Goal: Entertainment & Leisure: Browse casually

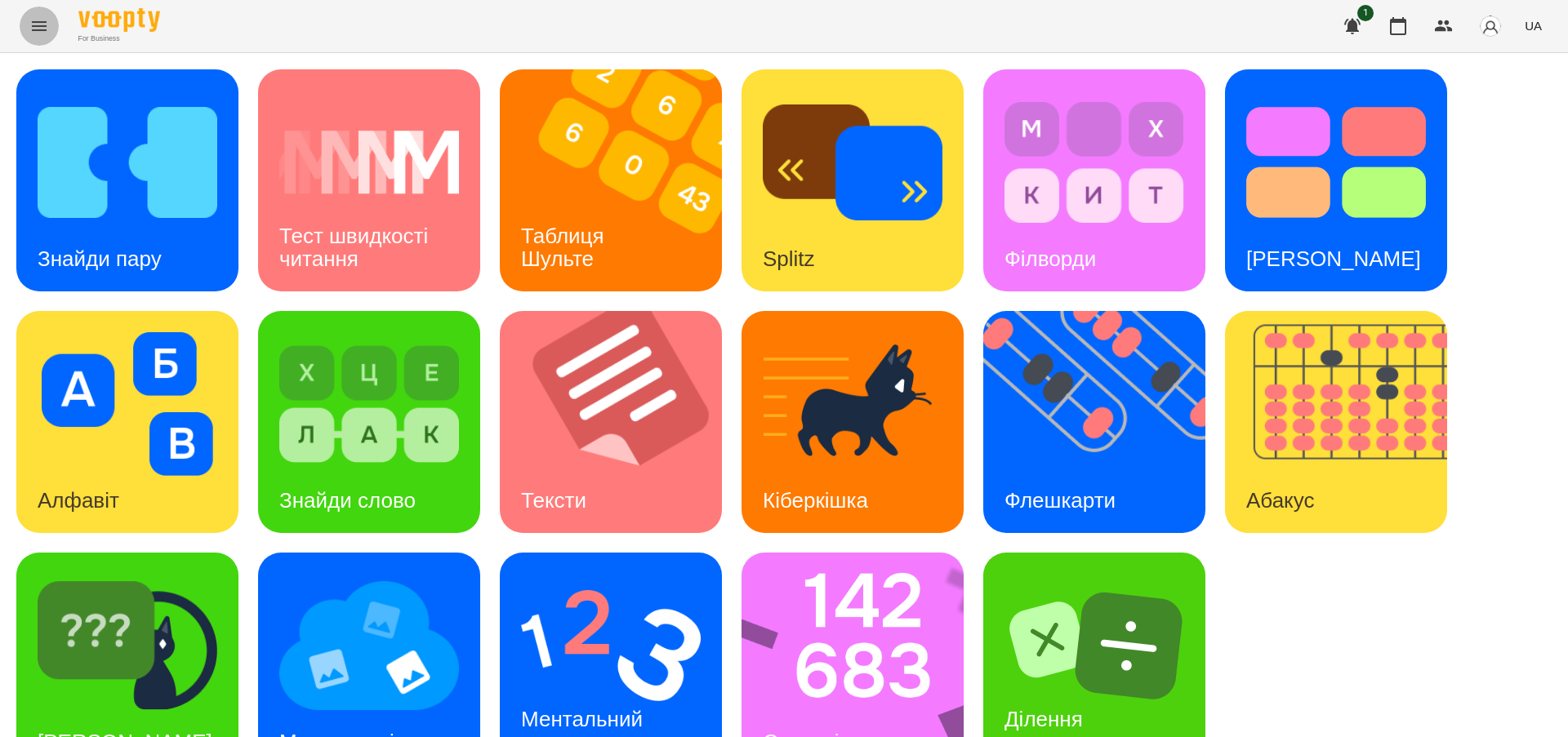
click at [31, 31] on icon "Menu" at bounding box center [39, 26] width 19 height 19
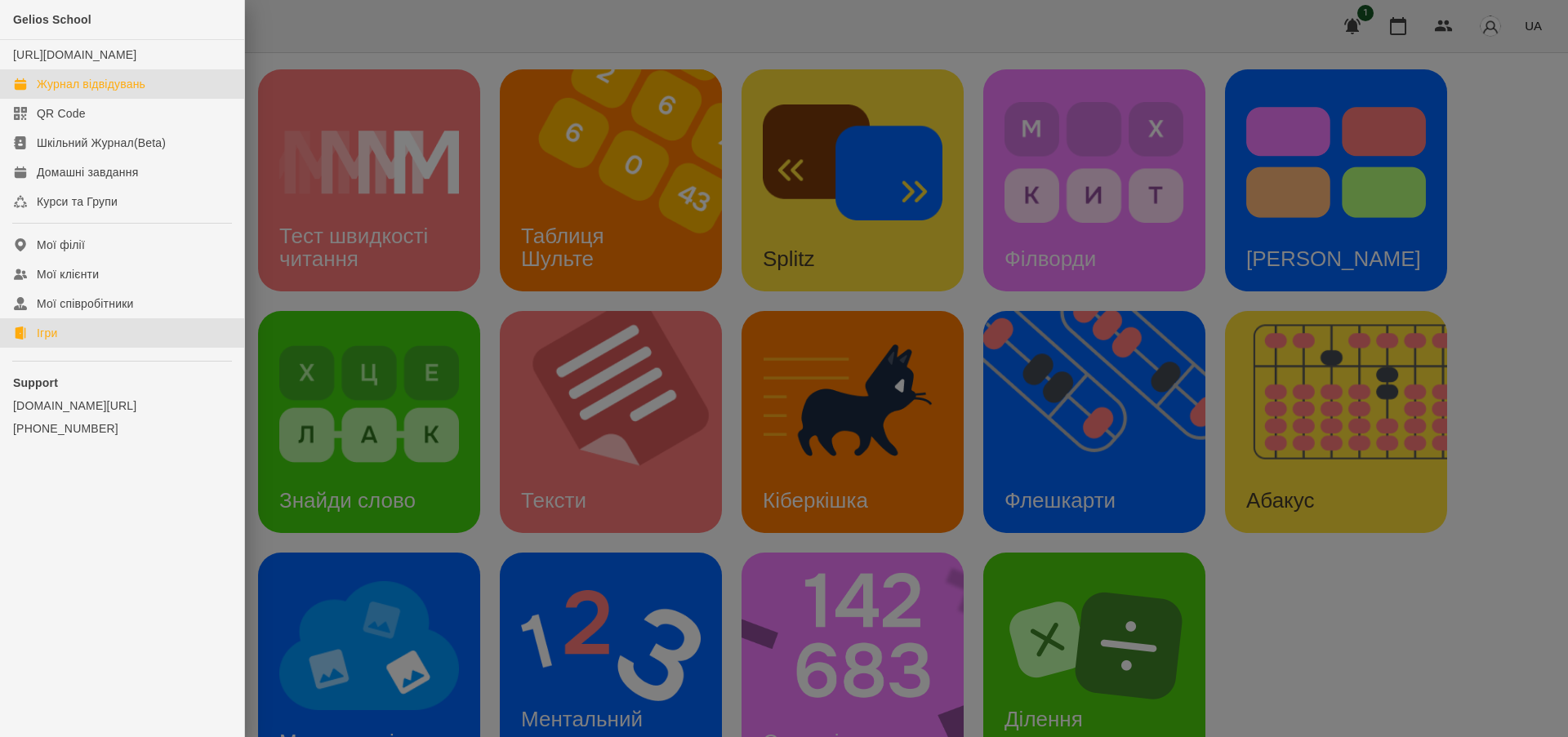
click at [84, 92] on div "Журнал відвідувань" at bounding box center [91, 84] width 109 height 17
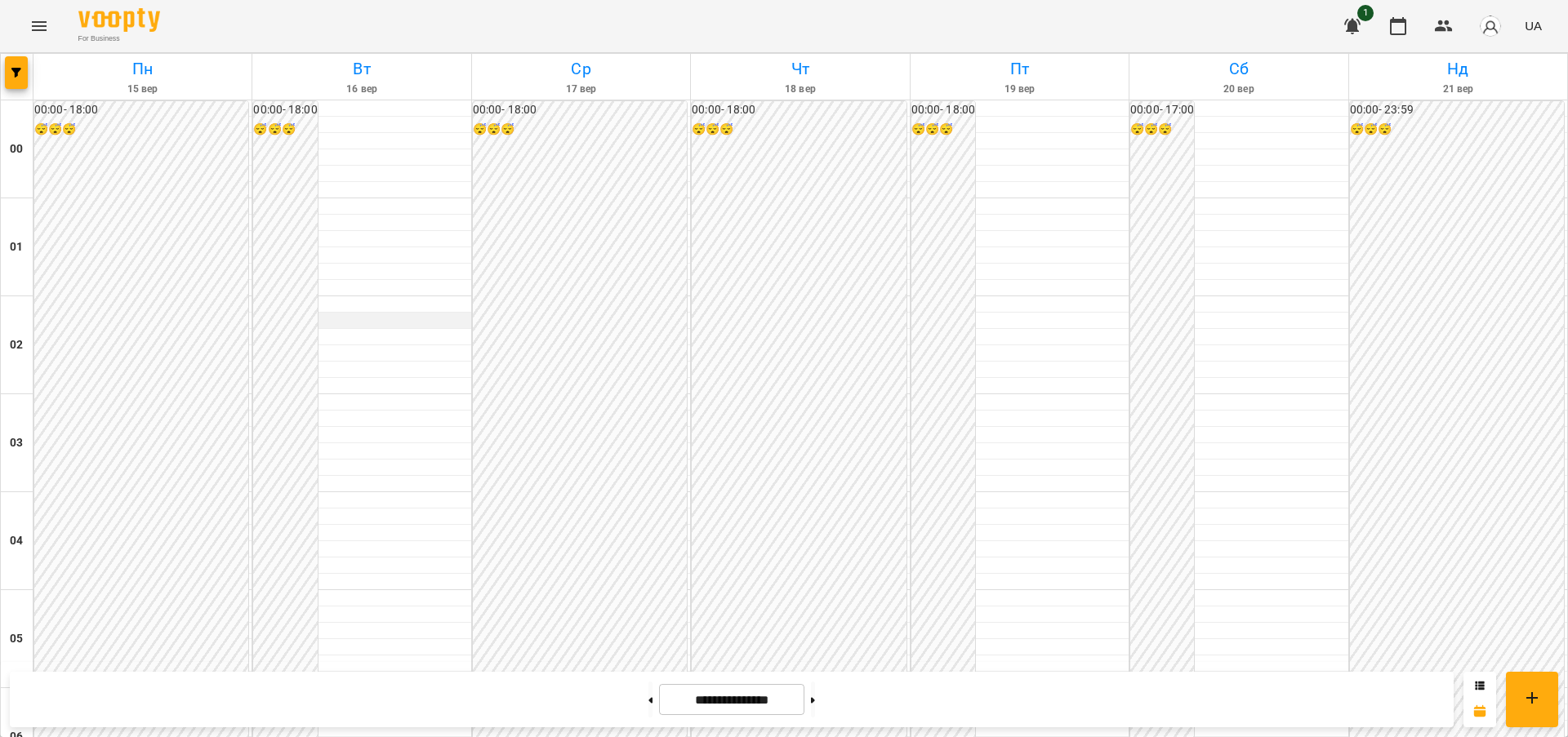
scroll to position [1668, 0]
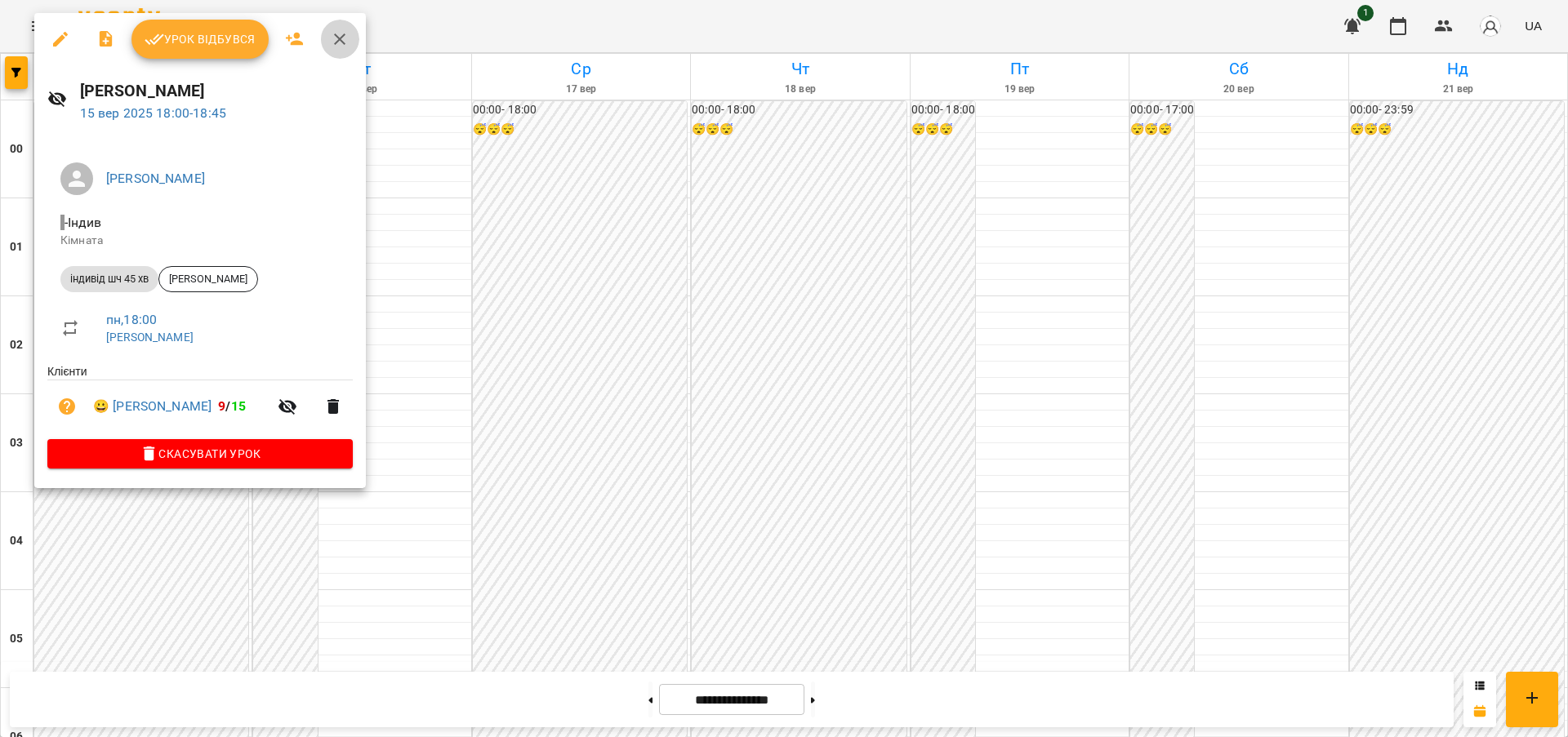
click at [336, 39] on icon "button" at bounding box center [340, 39] width 19 height 19
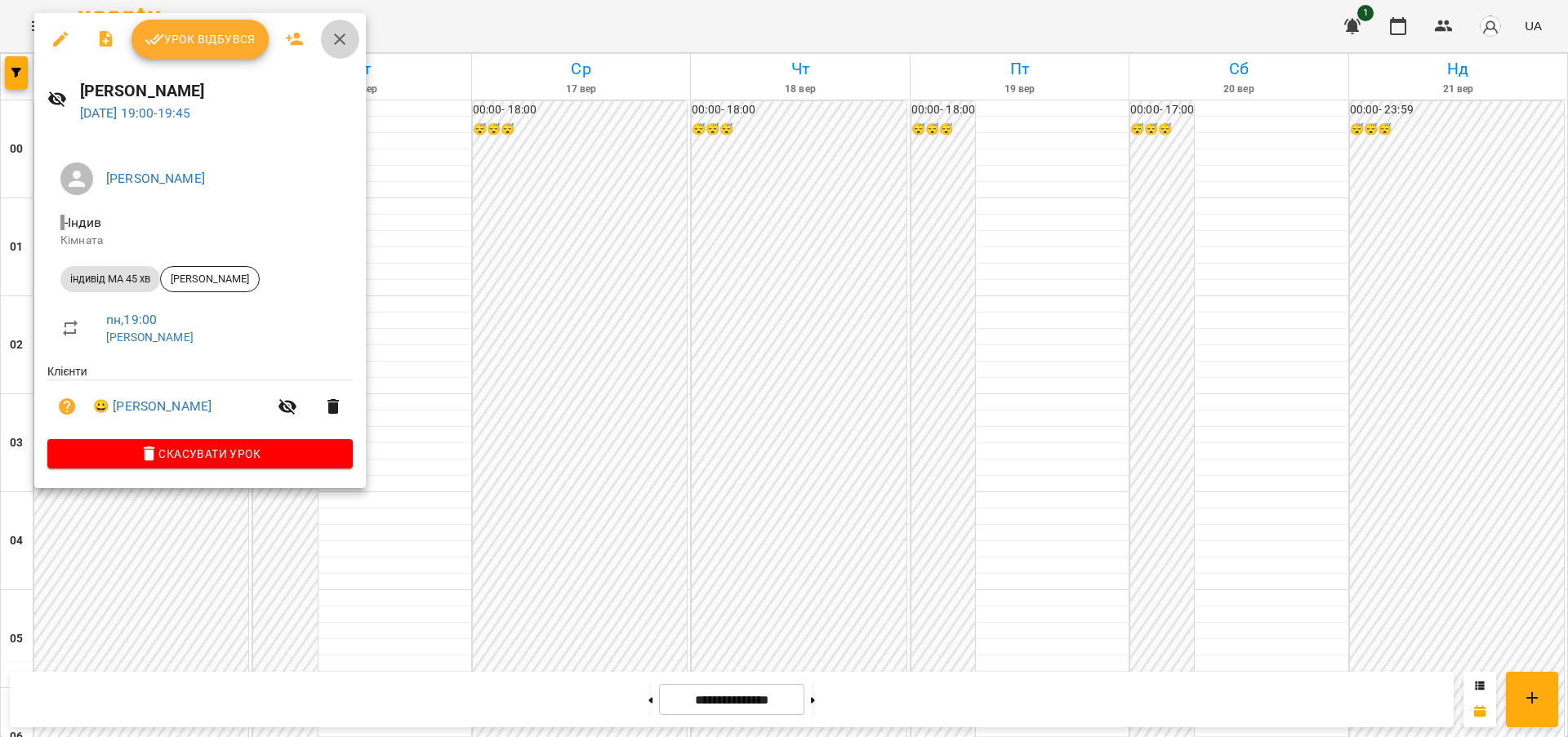
click at [335, 34] on icon "button" at bounding box center [339, 38] width 11 height 11
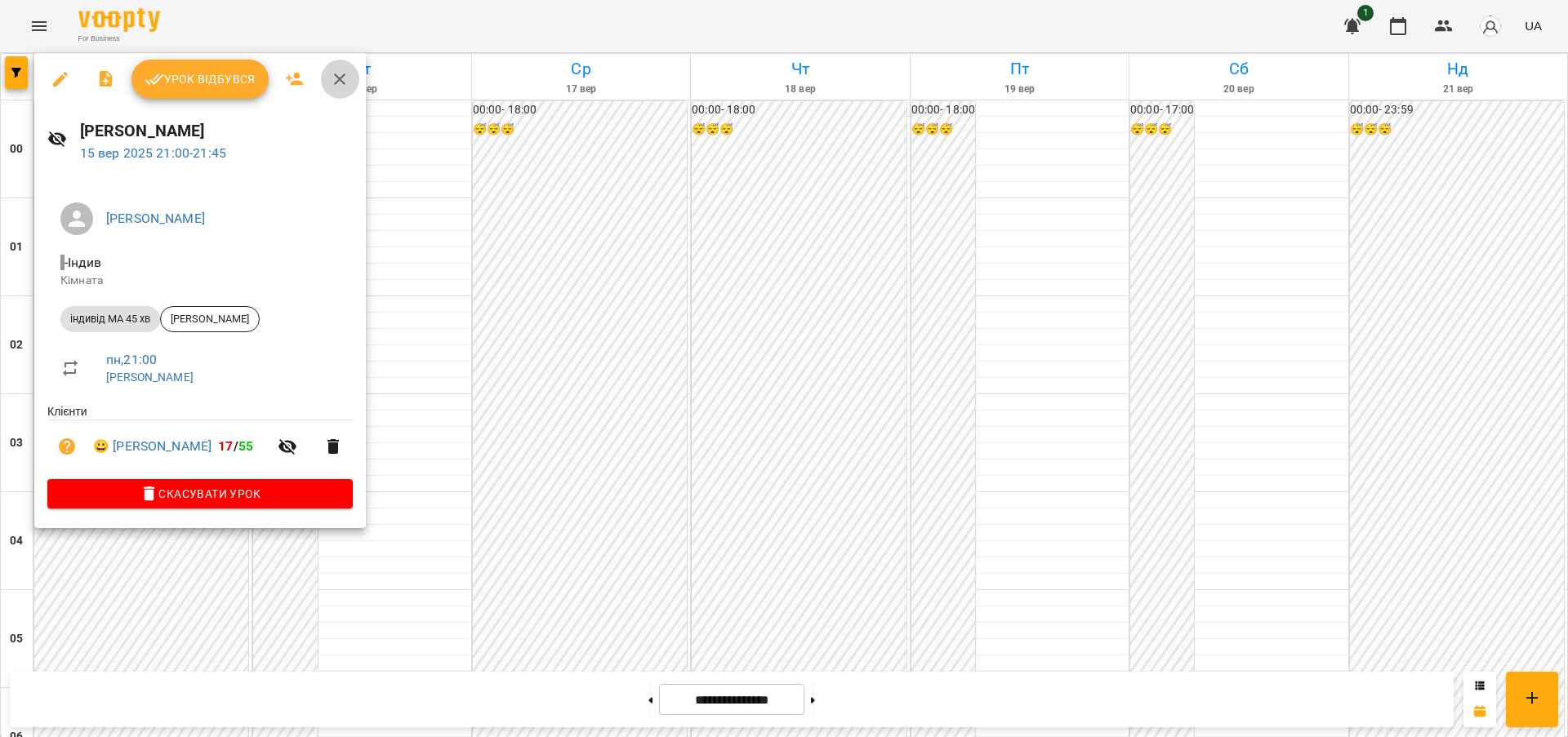
click at [340, 78] on icon "button" at bounding box center [339, 78] width 11 height 11
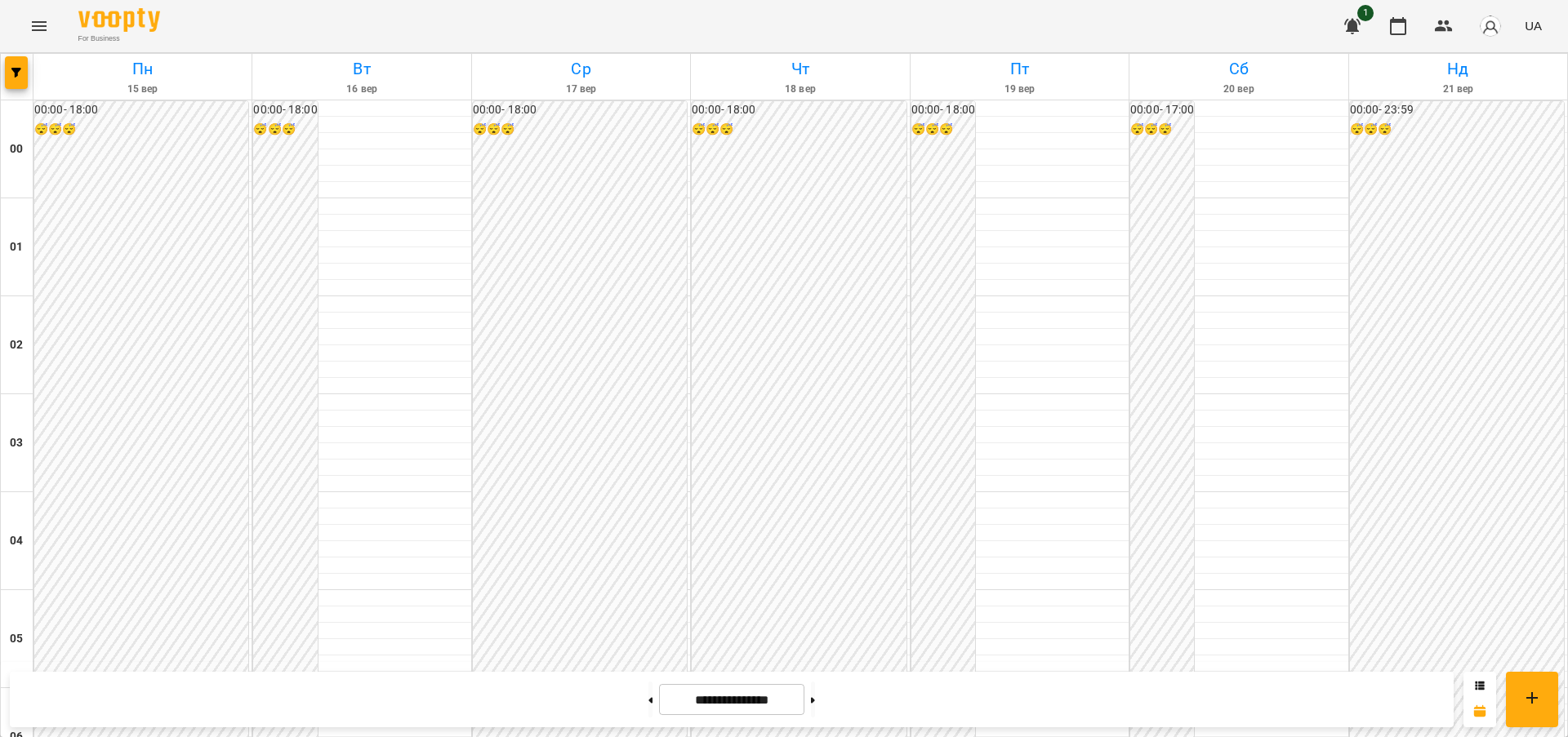
click at [43, 27] on icon "Menu" at bounding box center [39, 26] width 19 height 19
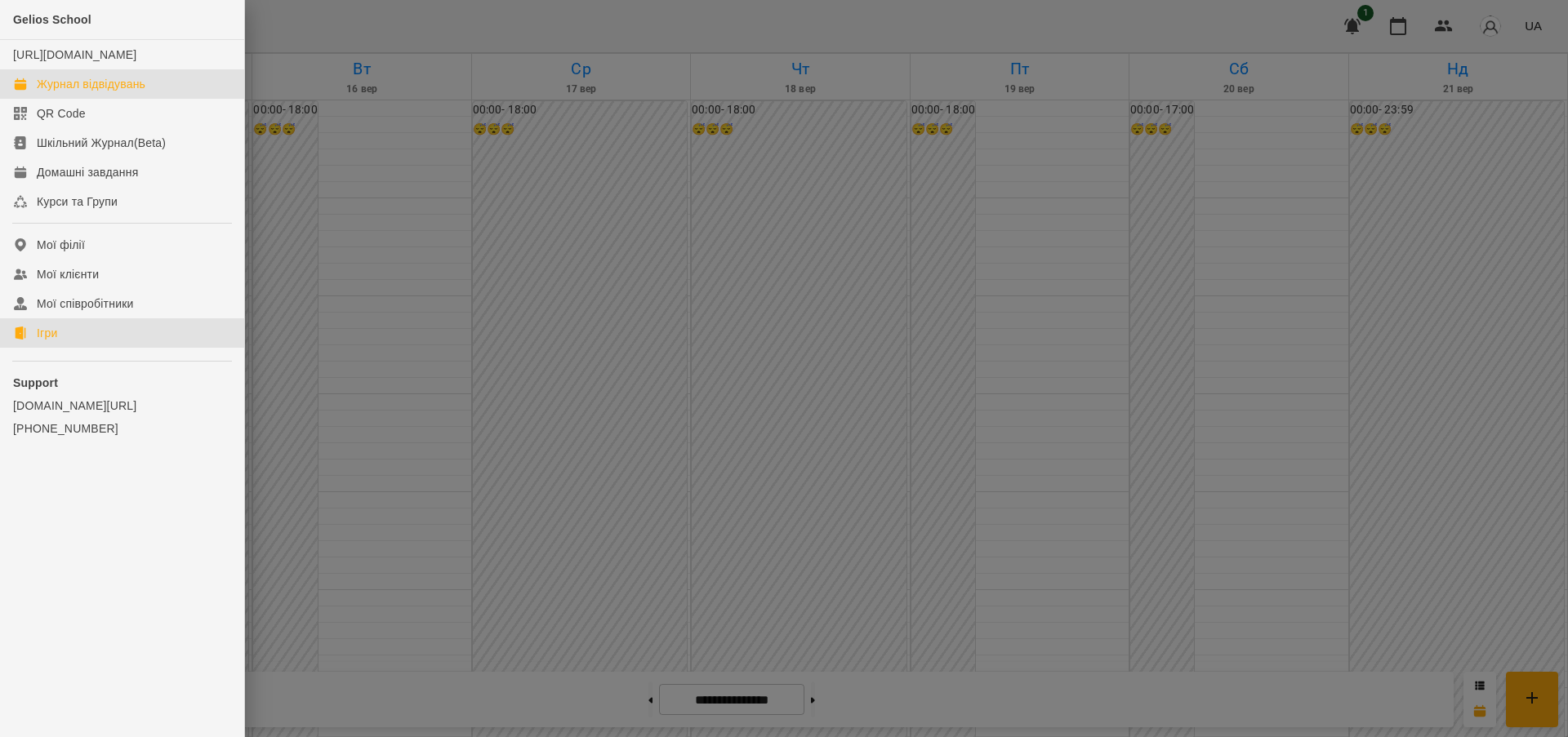
click at [38, 341] on div "Ігри" at bounding box center [46, 333] width 20 height 17
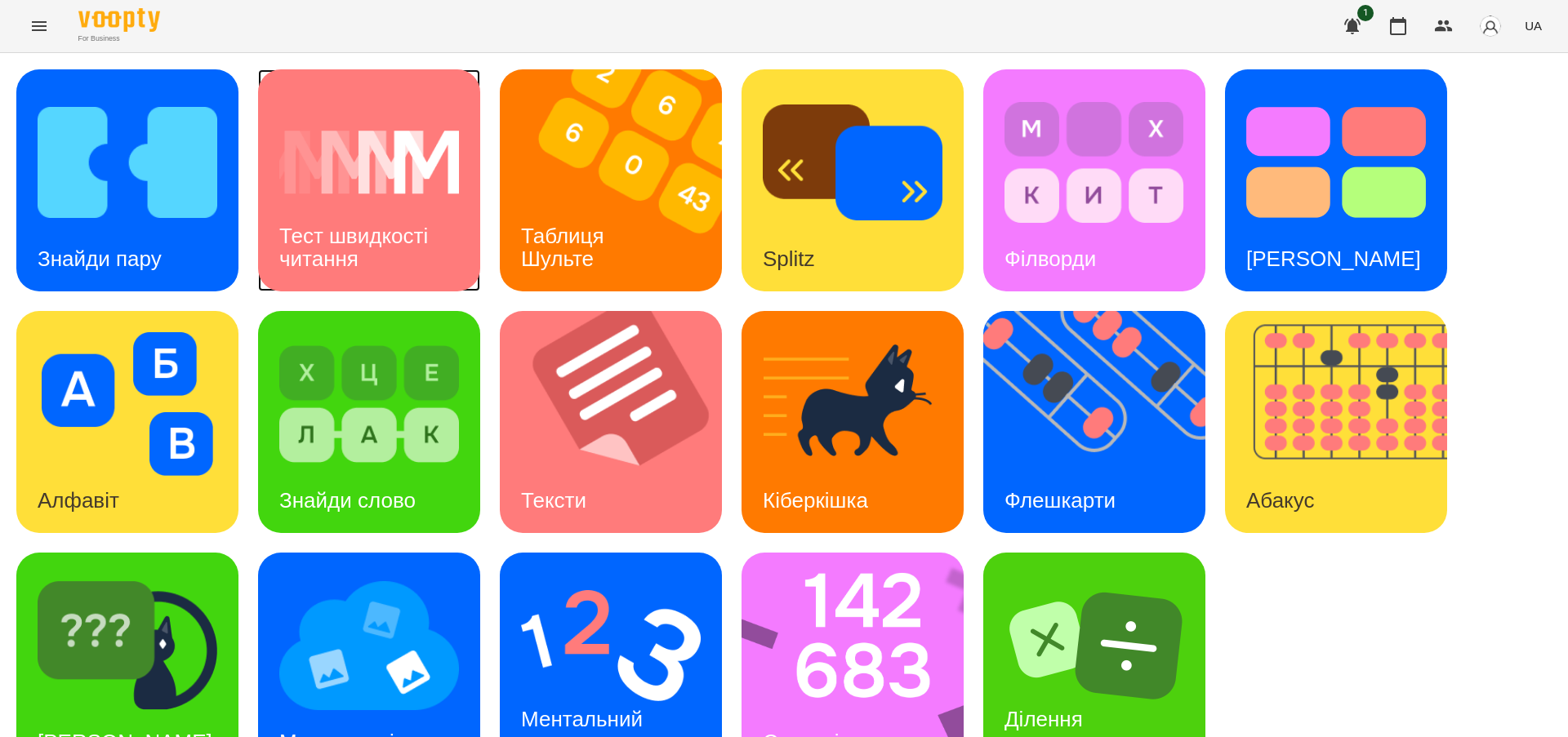
click at [369, 242] on h3 "Тест швидкості читання" at bounding box center [356, 247] width 154 height 46
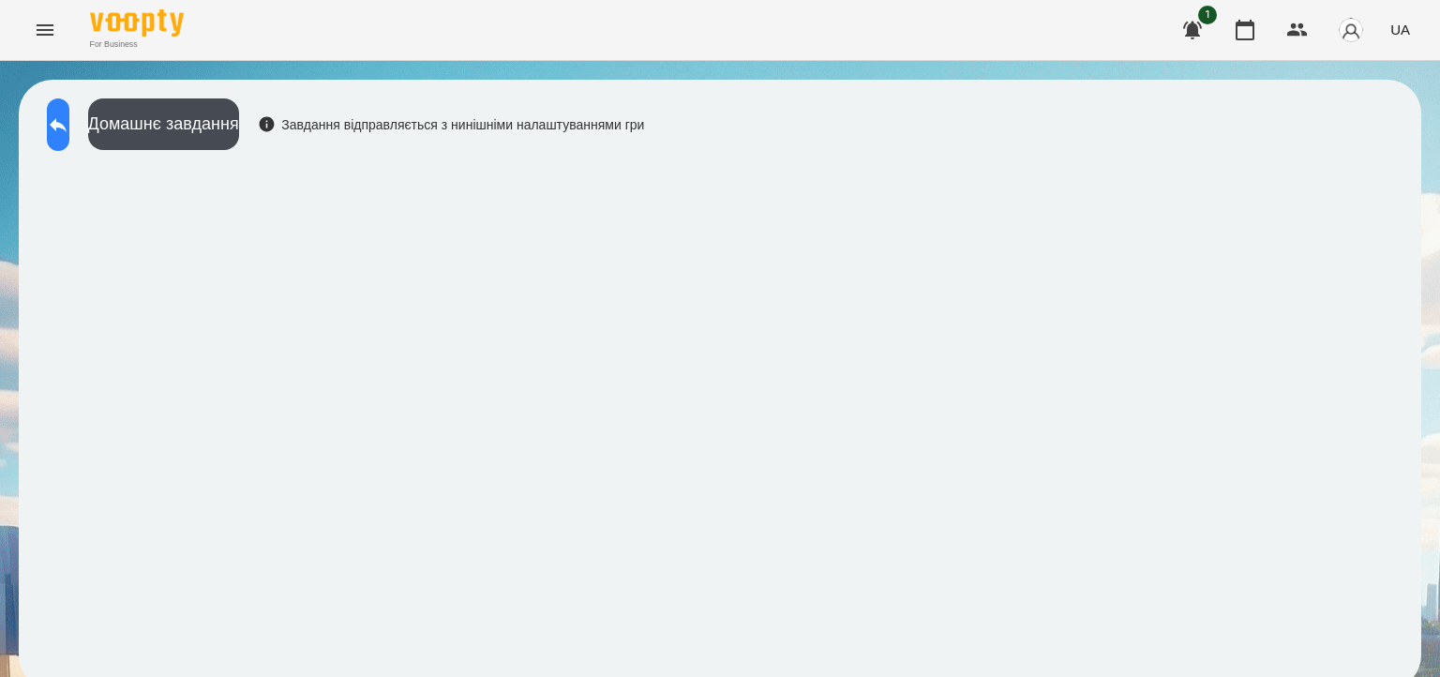
click at [64, 127] on button at bounding box center [58, 124] width 22 height 52
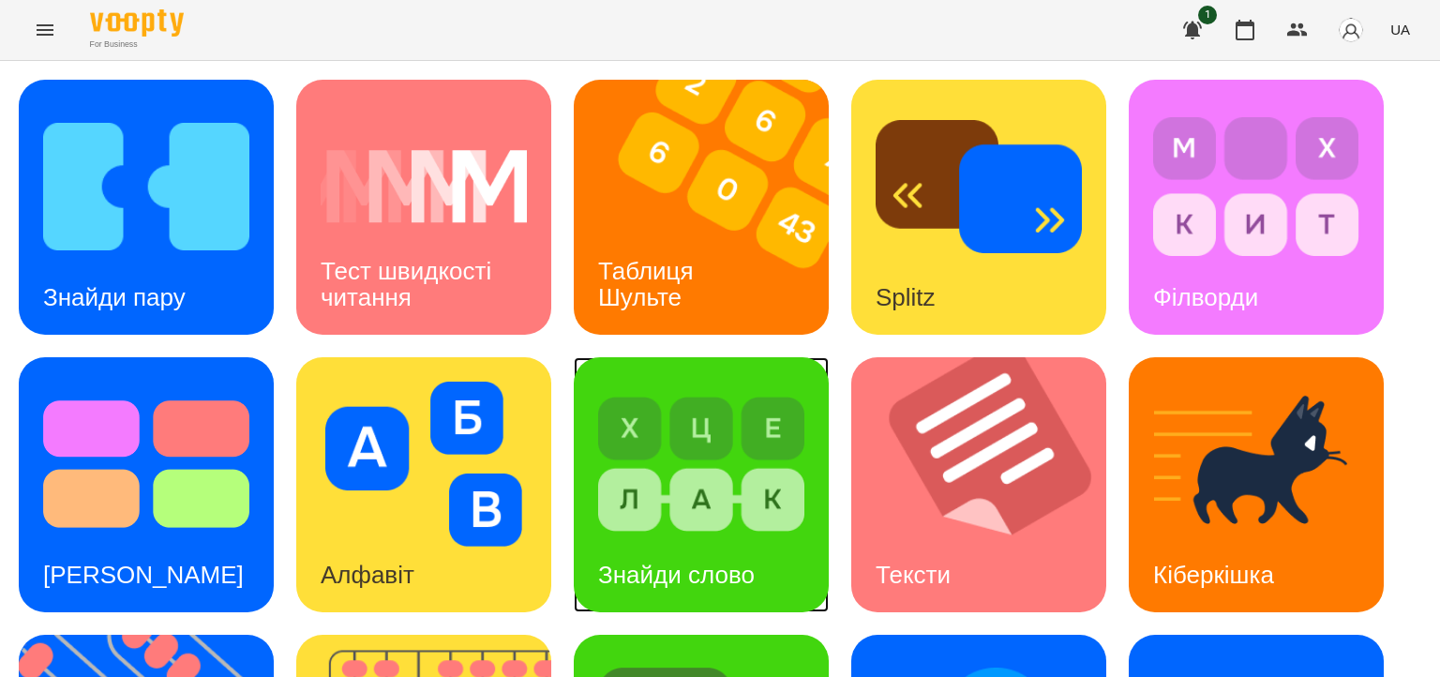
click at [659, 569] on h3 "Знайди слово" at bounding box center [676, 575] width 157 height 28
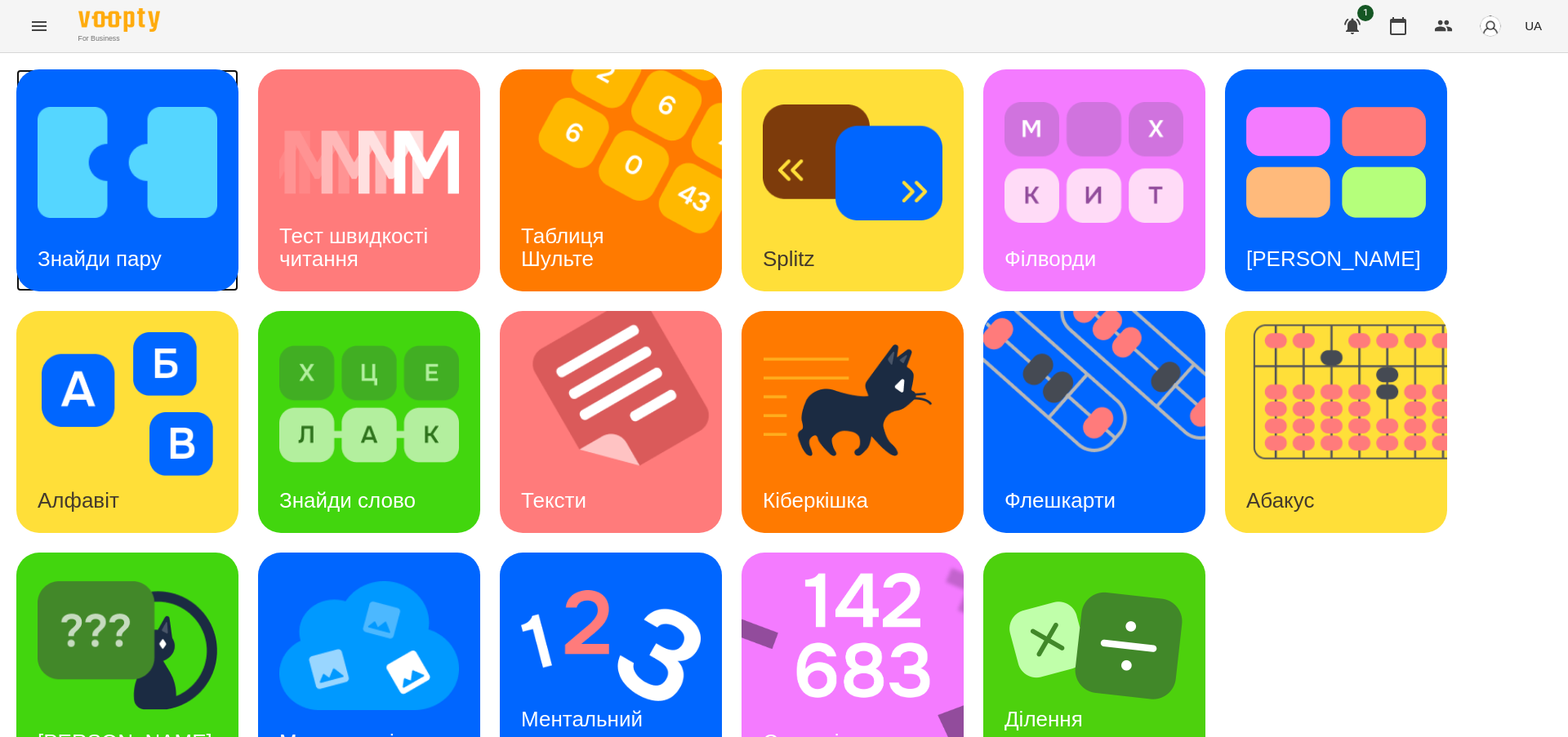
click at [137, 241] on div "Знайди пару" at bounding box center [99, 260] width 166 height 64
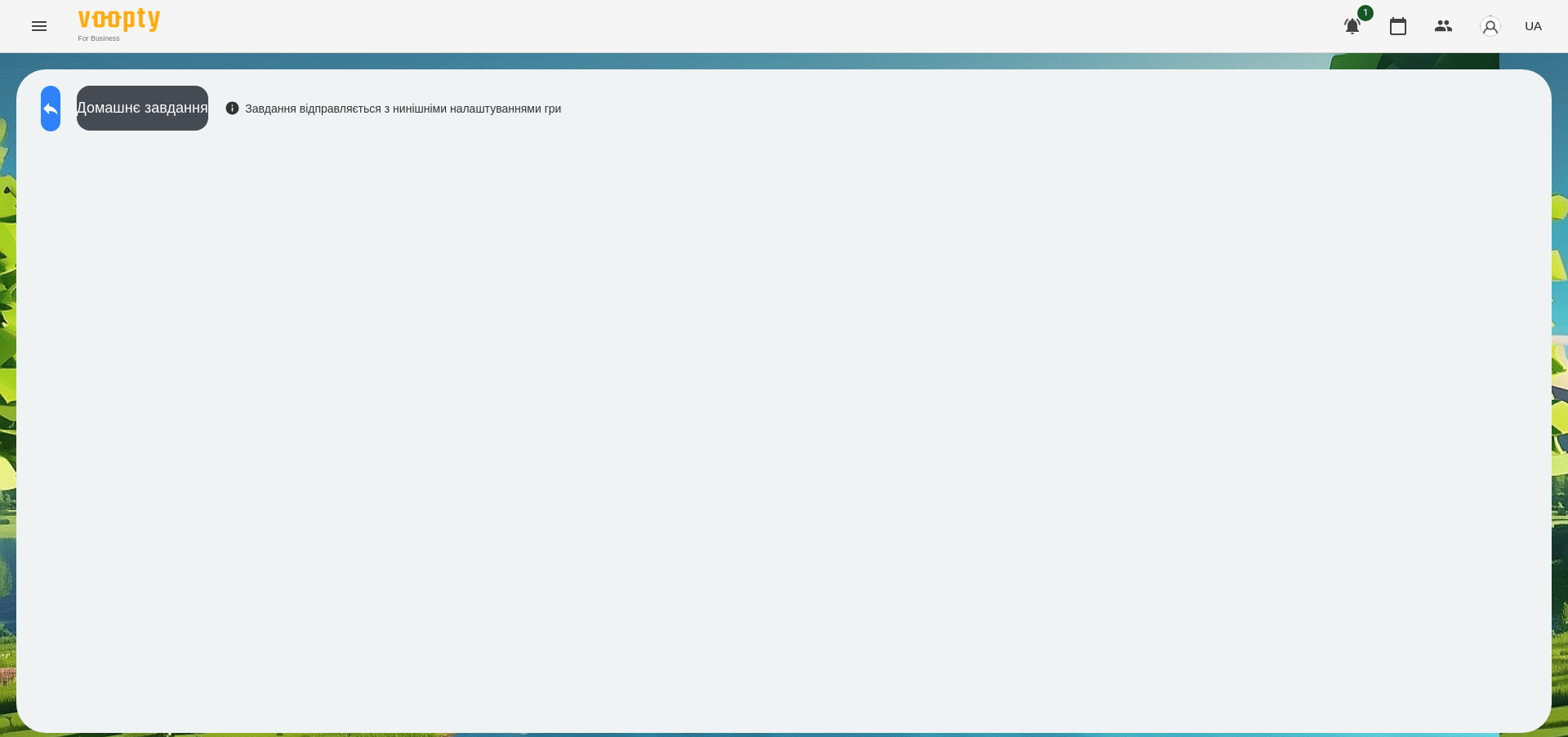
click at [60, 105] on icon at bounding box center [51, 108] width 19 height 19
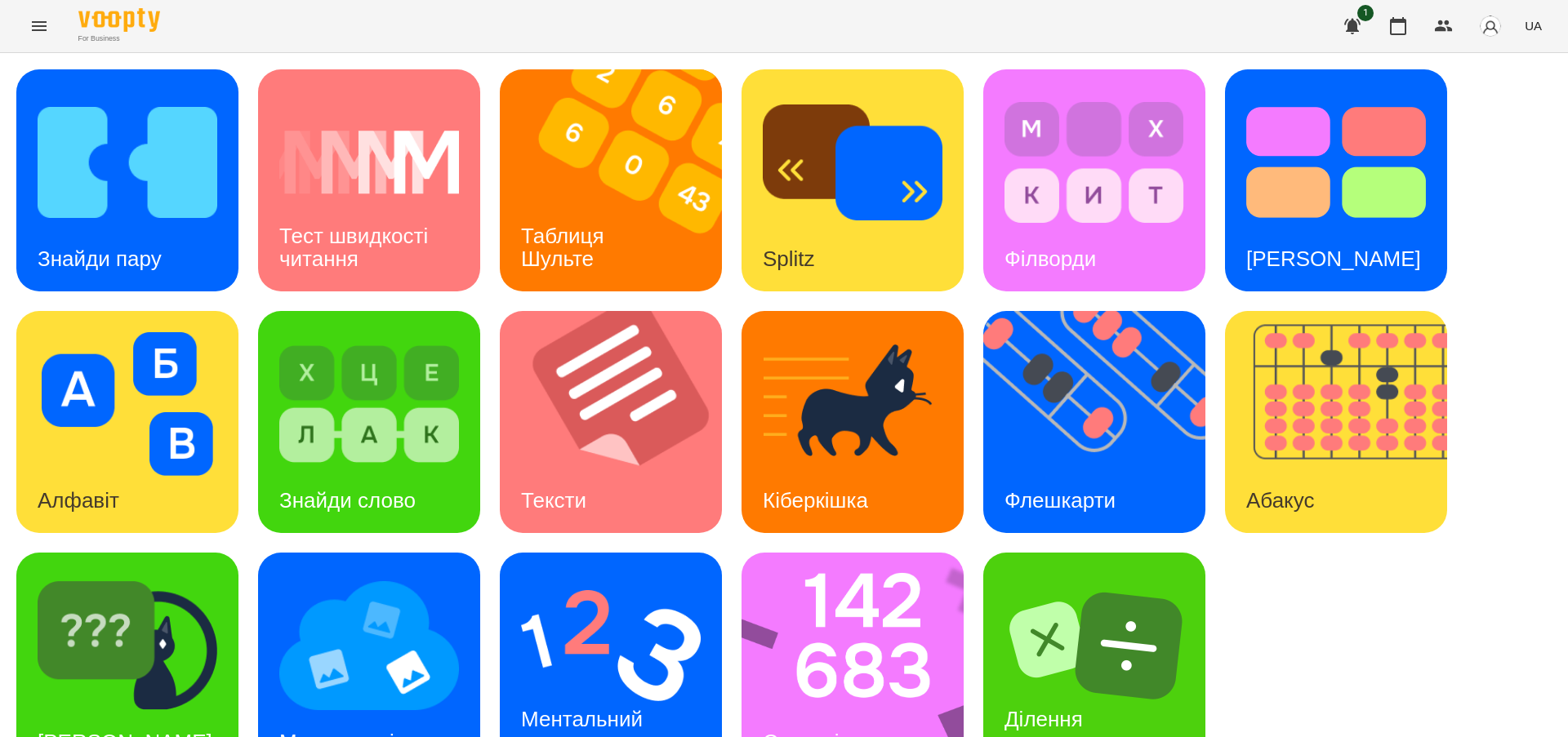
scroll to position [54, 0]
click at [381, 489] on h3 "Знайди слово" at bounding box center [348, 501] width 137 height 24
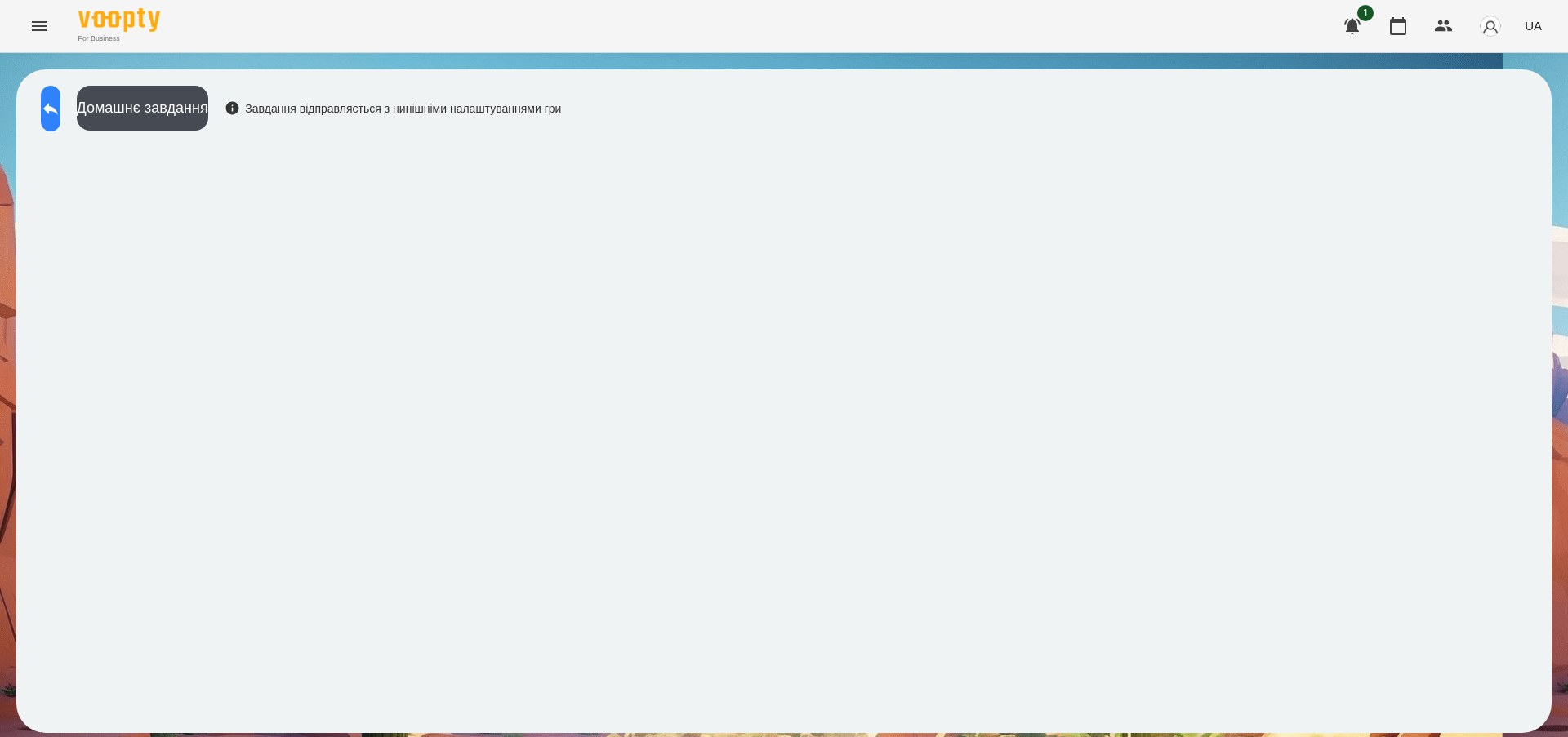
click at [58, 111] on icon at bounding box center [51, 108] width 19 height 19
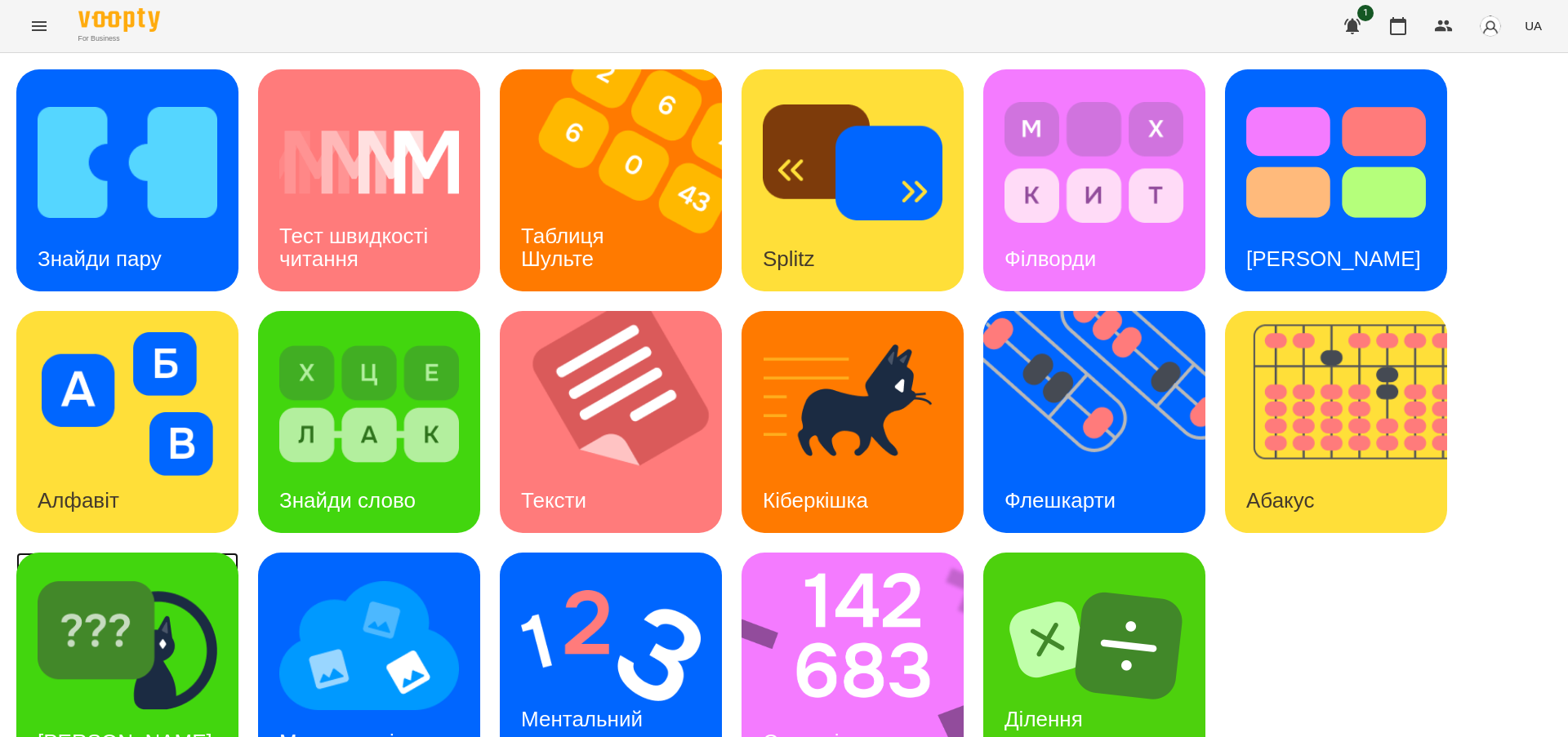
click at [209, 634] on img at bounding box center [127, 646] width 179 height 144
